Goal: Task Accomplishment & Management: Complete application form

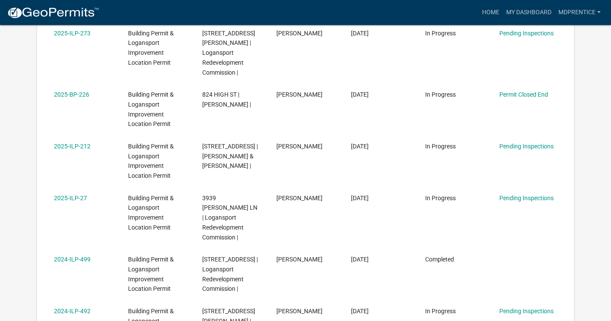
scroll to position [287, 0]
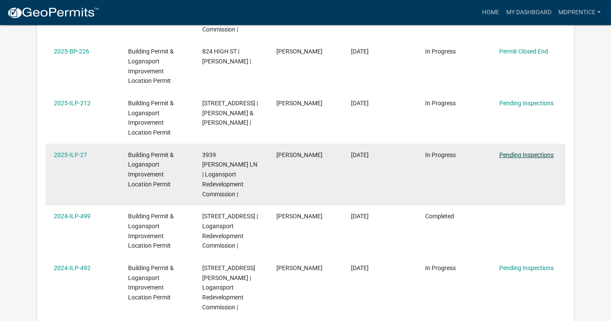
click at [517, 153] on link "Pending Inspections" at bounding box center [526, 154] width 54 height 7
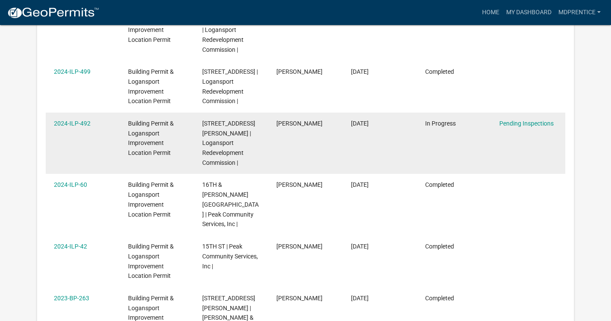
scroll to position [416, 0]
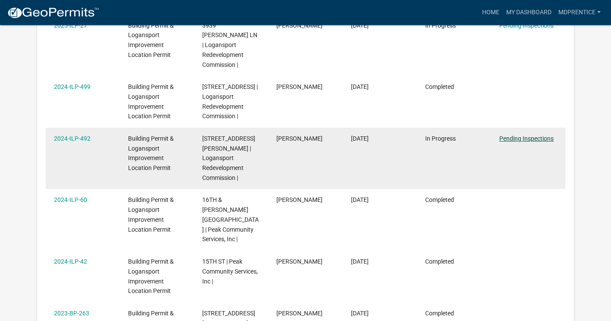
click at [526, 138] on link "Pending Inspections" at bounding box center [526, 138] width 54 height 7
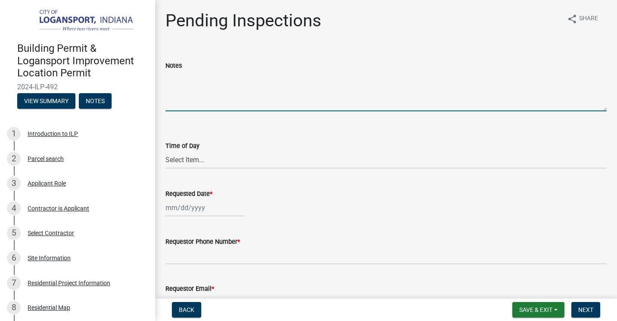
click at [229, 100] on textarea "Notes" at bounding box center [387, 91] width 442 height 41
type textarea "We are ready for the final inspection"
click at [231, 158] on select "Select Item... AM PM" at bounding box center [387, 160] width 442 height 18
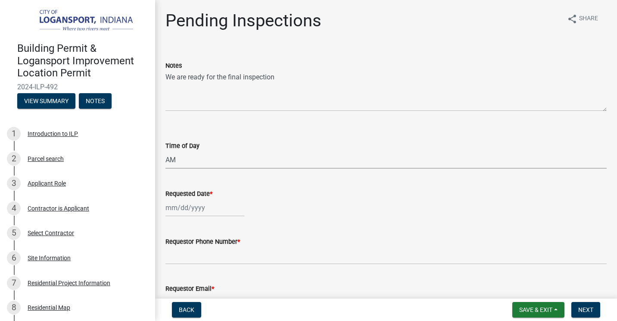
click at [166, 151] on select "Select Item... AM PM" at bounding box center [387, 160] width 442 height 18
select select "8ae3a9c4-e1c0-42aa-a8fd-45638ddbc32c"
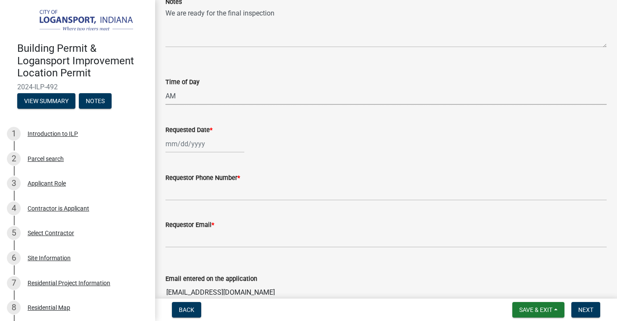
scroll to position [86, 0]
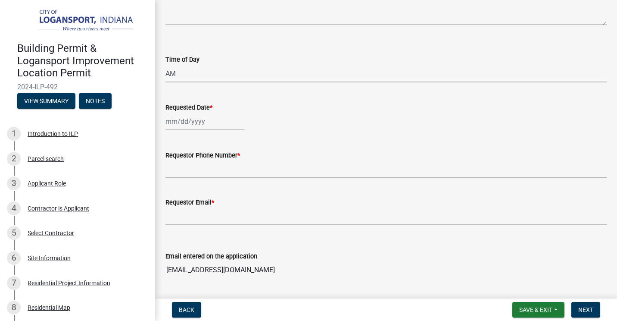
click at [220, 117] on div at bounding box center [205, 122] width 79 height 18
select select "9"
select select "2025"
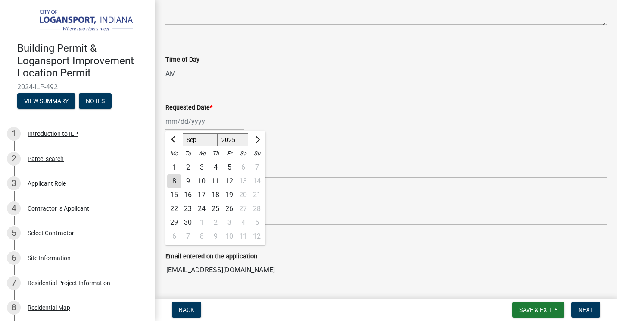
click at [189, 180] on div "9" at bounding box center [188, 181] width 14 height 14
type input "[DATE]"
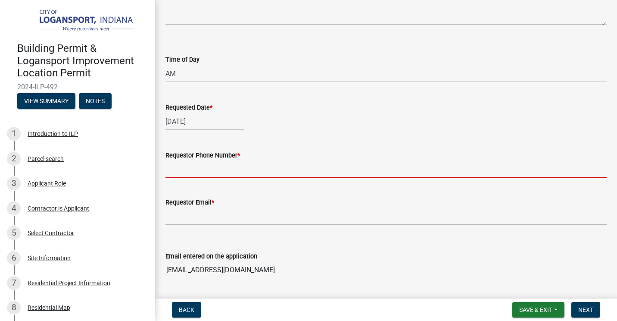
click at [200, 169] on input "Requestor Phone Number *" at bounding box center [387, 169] width 442 height 18
type input "5747327046"
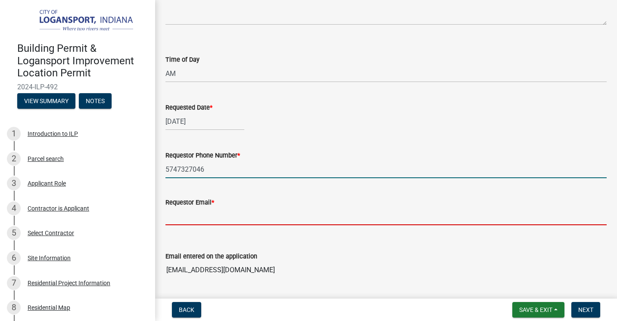
type input "[EMAIL_ADDRESS][DOMAIN_NAME]"
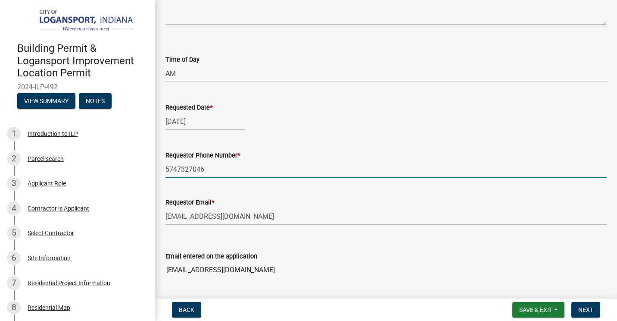
type input "5747226690"
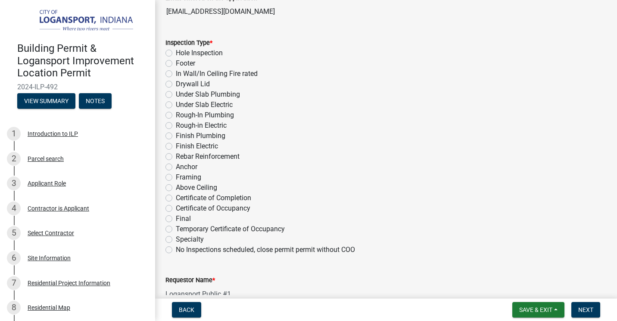
scroll to position [345, 0]
click at [176, 197] on label "Certificate of Completion" at bounding box center [213, 197] width 75 height 10
click at [176, 197] on input "Certificate of Completion" at bounding box center [179, 195] width 6 height 6
radio input "true"
click at [176, 208] on label "Certificate of Occupancy" at bounding box center [213, 208] width 75 height 10
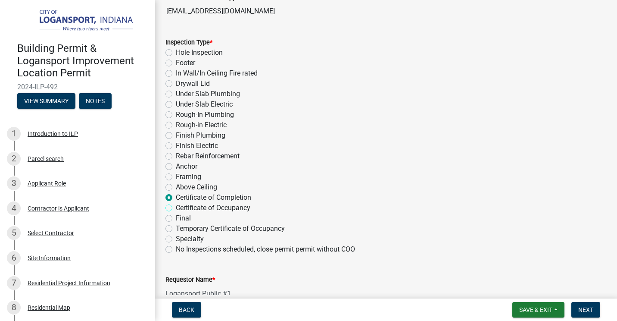
click at [176, 208] on input "Certificate of Occupancy" at bounding box center [179, 206] width 6 height 6
radio input "true"
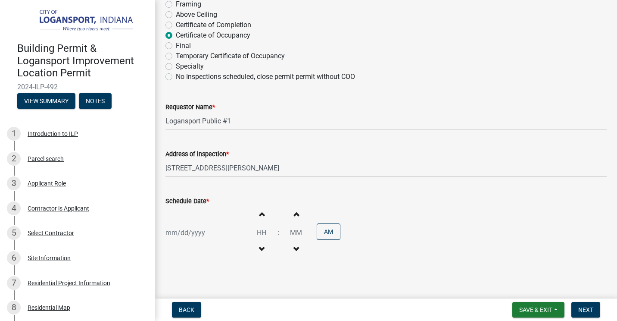
scroll to position [523, 0]
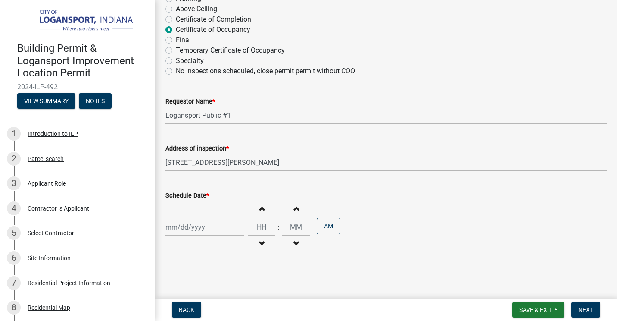
click at [260, 210] on span "button" at bounding box center [262, 208] width 4 height 7
type input "01"
type input "00"
click at [260, 210] on span "button" at bounding box center [262, 208] width 4 height 7
click at [260, 244] on span "button" at bounding box center [262, 243] width 4 height 7
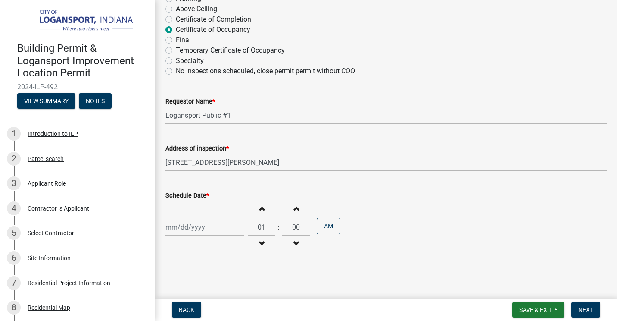
click at [260, 244] on span "button" at bounding box center [262, 243] width 4 height 7
click at [294, 242] on span "button" at bounding box center [296, 243] width 4 height 7
type input "09"
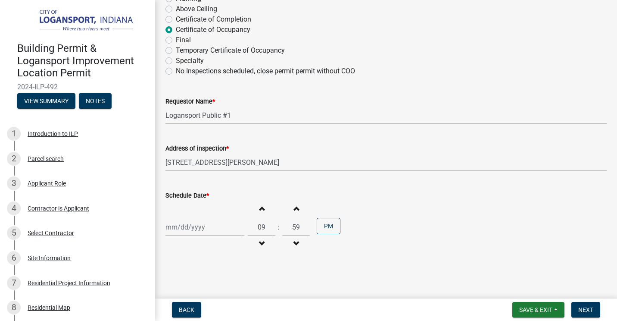
click at [294, 242] on span "button" at bounding box center [296, 243] width 4 height 7
click at [328, 229] on button "PM" at bounding box center [329, 226] width 24 height 16
click at [294, 209] on span "button" at bounding box center [296, 208] width 4 height 7
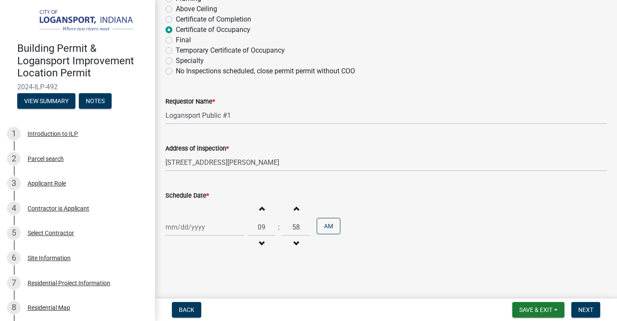
type input "59"
click at [294, 209] on span "button" at bounding box center [296, 208] width 4 height 7
type input "10"
type input "00"
click at [294, 243] on span "button" at bounding box center [296, 243] width 4 height 7
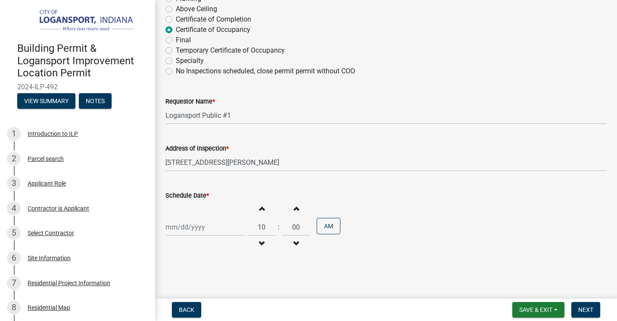
type input "09"
click at [294, 243] on span "button" at bounding box center [296, 243] width 4 height 7
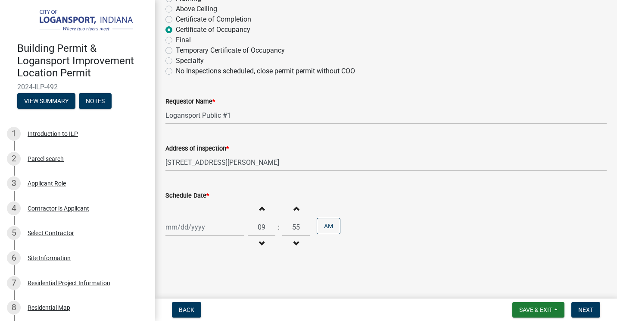
click at [294, 243] on span "button" at bounding box center [296, 243] width 4 height 7
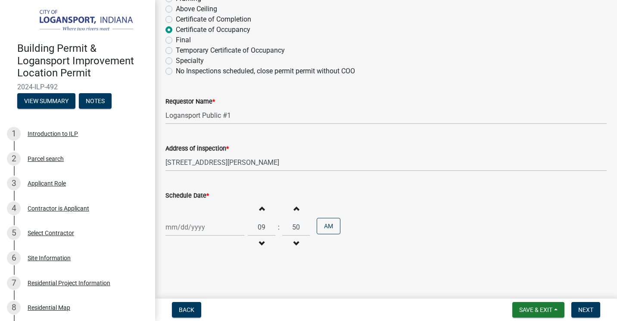
click at [294, 243] on span "button" at bounding box center [296, 243] width 4 height 7
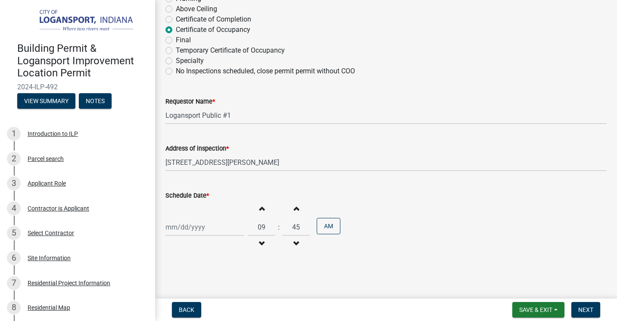
click at [294, 243] on span "button" at bounding box center [296, 243] width 4 height 7
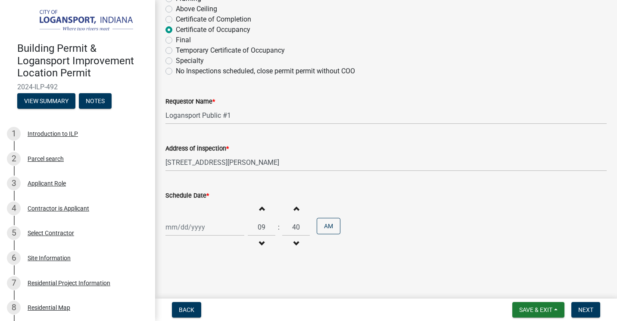
click at [294, 243] on span "button" at bounding box center [296, 243] width 4 height 7
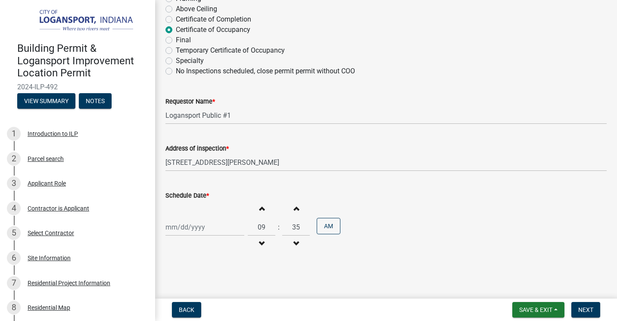
click at [294, 243] on span "button" at bounding box center [296, 243] width 4 height 7
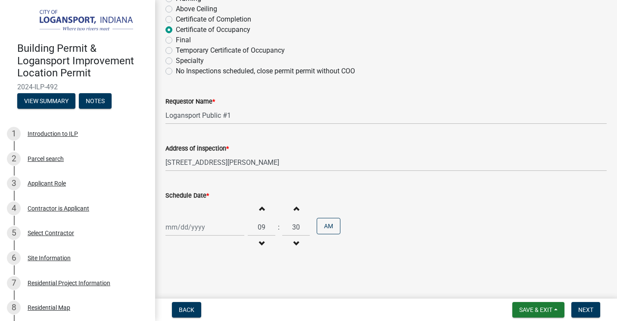
click at [294, 243] on span "button" at bounding box center [296, 243] width 4 height 7
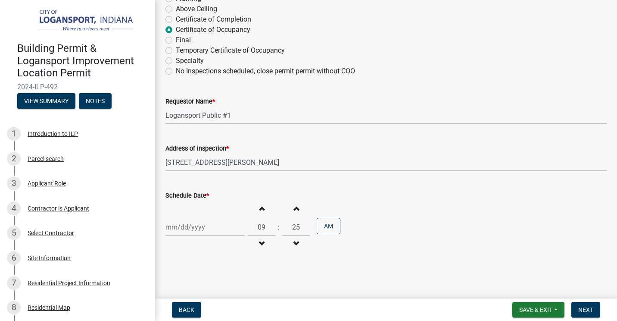
click at [294, 243] on span "button" at bounding box center [296, 243] width 4 height 7
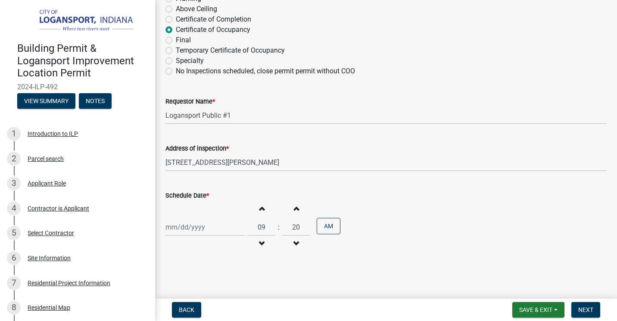
click at [294, 243] on span "button" at bounding box center [296, 243] width 4 height 7
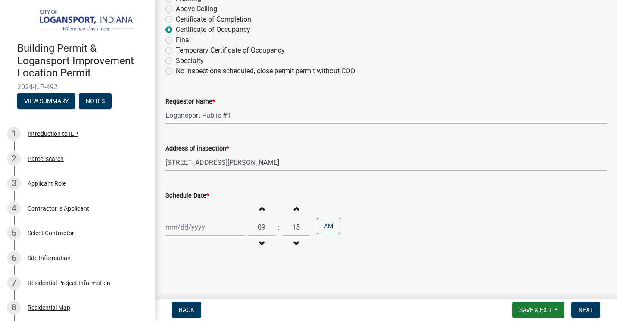
click at [294, 243] on span "button" at bounding box center [296, 243] width 4 height 7
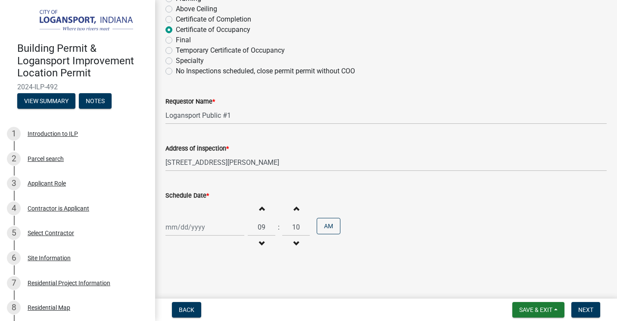
click at [294, 243] on span "button" at bounding box center [296, 243] width 4 height 7
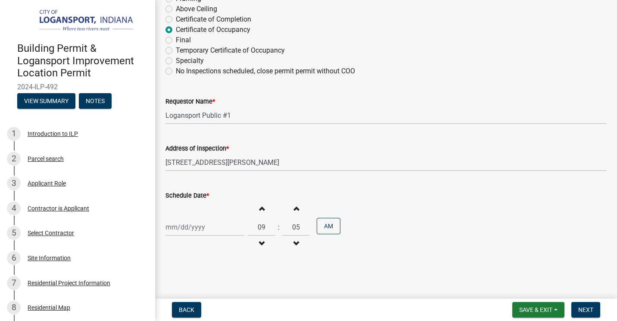
click at [294, 243] on span "button" at bounding box center [296, 243] width 4 height 7
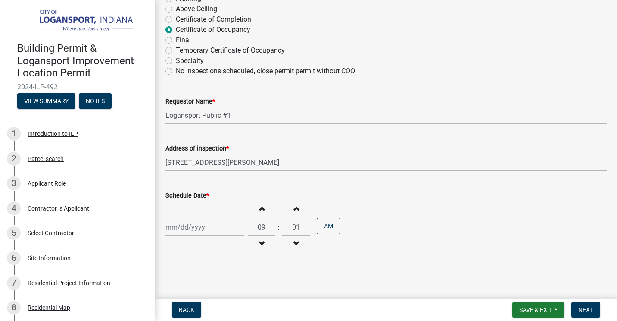
type input "00"
select select "9"
select select "2025"
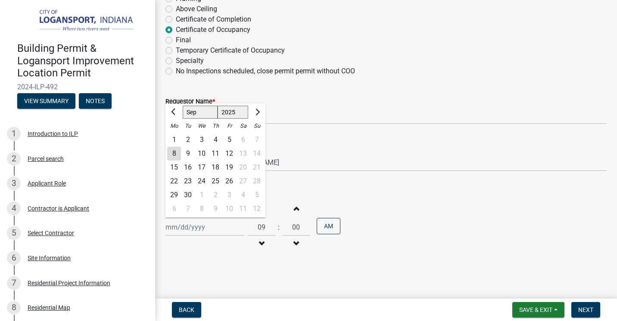
click at [189, 229] on div "[PERSON_NAME] Feb Mar Apr [PERSON_NAME][DATE] Oct Nov [DATE] 1526 1527 1528 152…" at bounding box center [205, 227] width 79 height 18
click at [190, 153] on div "9" at bounding box center [188, 154] width 14 height 14
type input "[DATE]"
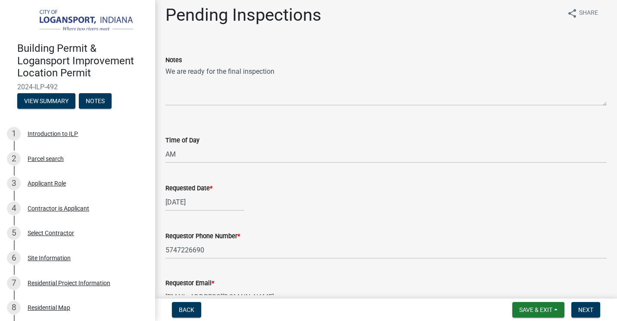
scroll to position [0, 0]
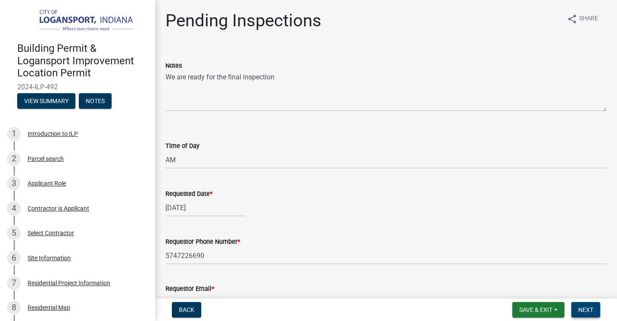
click at [583, 310] on span "Next" at bounding box center [586, 309] width 15 height 7
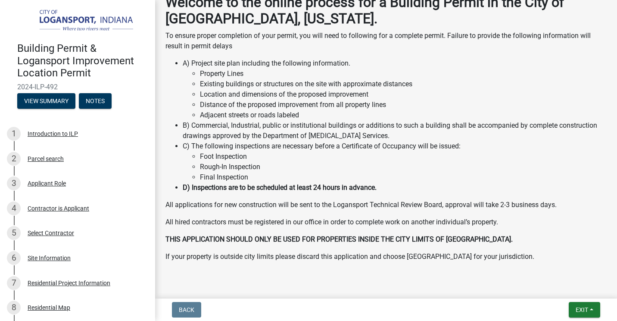
scroll to position [208, 0]
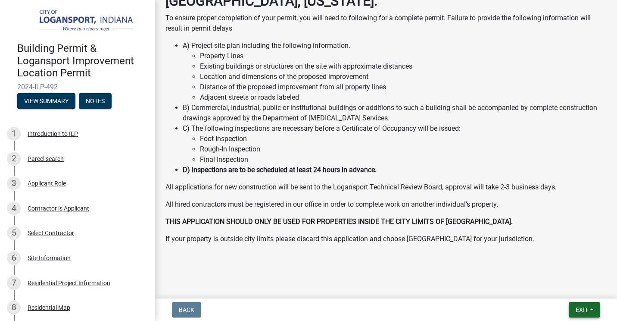
drag, startPoint x: 579, startPoint y: 308, endPoint x: 257, endPoint y: 308, distance: 322.5
click at [291, 309] on div "Back Exit Save Save & Exit" at bounding box center [386, 310] width 448 height 16
